Goal: Navigation & Orientation: Find specific page/section

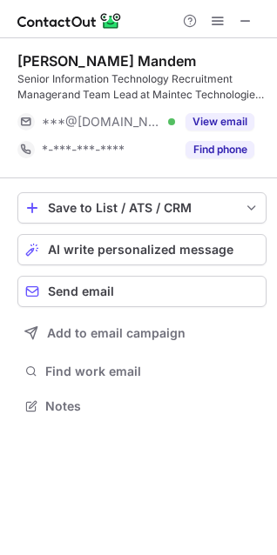
scroll to position [393, 277]
click at [244, 20] on span at bounding box center [245, 21] width 14 height 14
